Goal: Navigation & Orientation: Go to known website

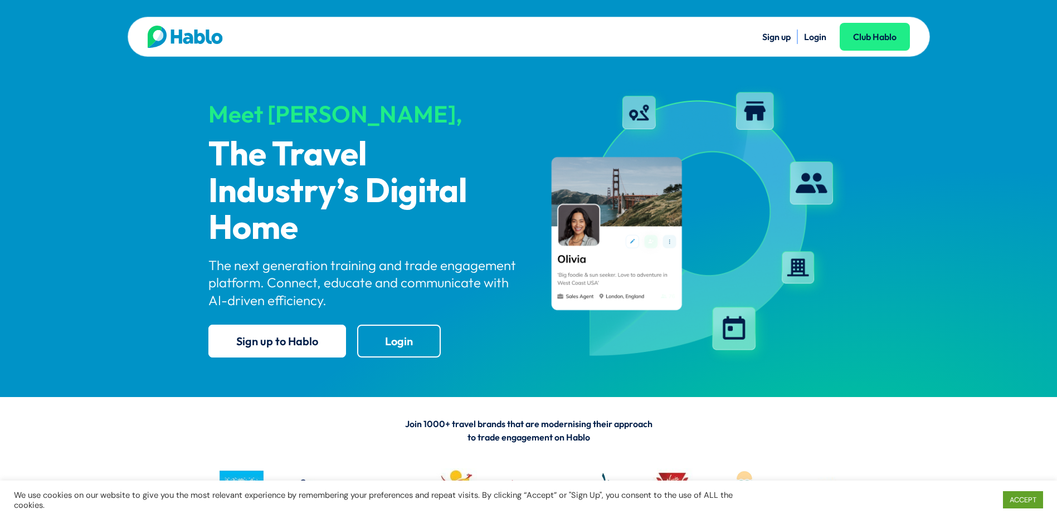
click at [827, 36] on ul "Sign up Login Club Hablo" at bounding box center [719, 37] width 381 height 14
click at [822, 39] on link "Login" at bounding box center [815, 36] width 22 height 11
click at [820, 35] on link "Login" at bounding box center [815, 36] width 22 height 11
click at [827, 35] on ul "Sign up Login Club Hablo" at bounding box center [719, 37] width 381 height 14
click at [817, 37] on link "Login" at bounding box center [815, 36] width 22 height 11
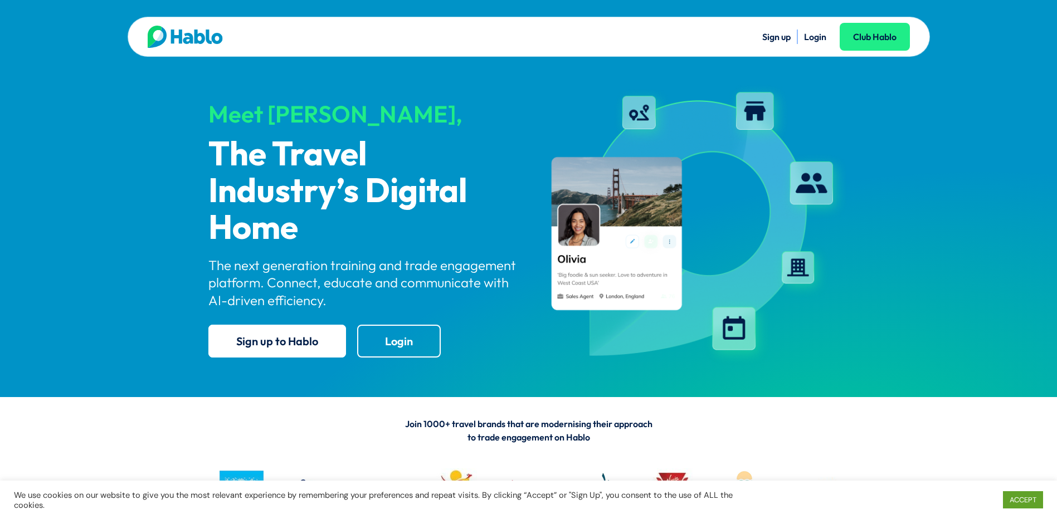
click at [817, 39] on link "Login" at bounding box center [815, 36] width 22 height 11
click at [816, 42] on li "Login" at bounding box center [815, 37] width 22 height 14
click at [816, 40] on link "Login" at bounding box center [815, 36] width 22 height 11
